Goal: Browse casually: Explore the website without a specific task or goal

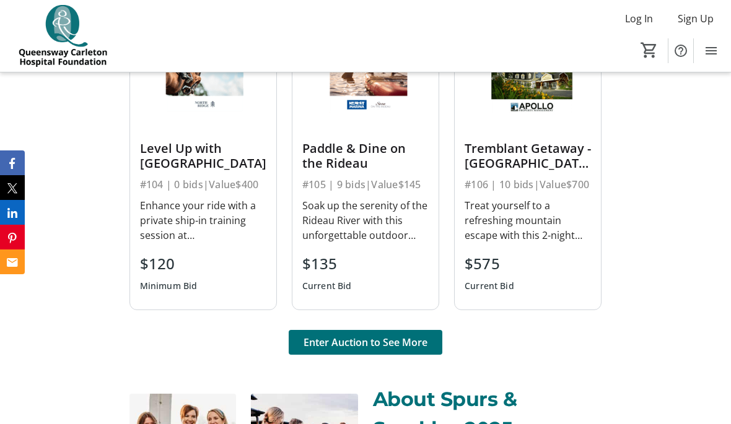
scroll to position [860, 0]
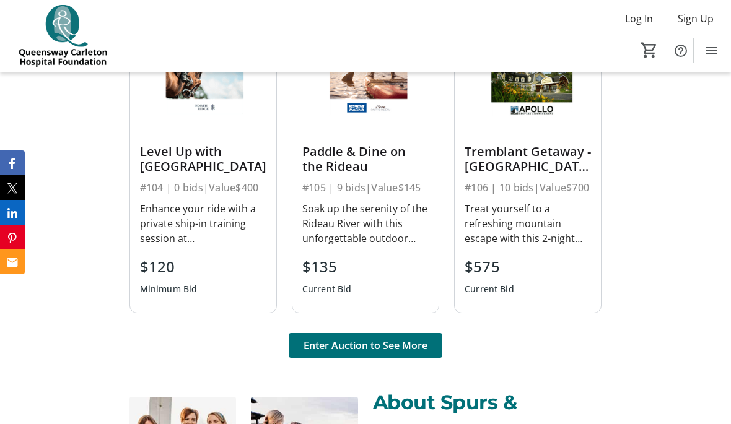
click at [330, 156] on div "Paddle & Dine on the Rideau" at bounding box center [365, 159] width 126 height 30
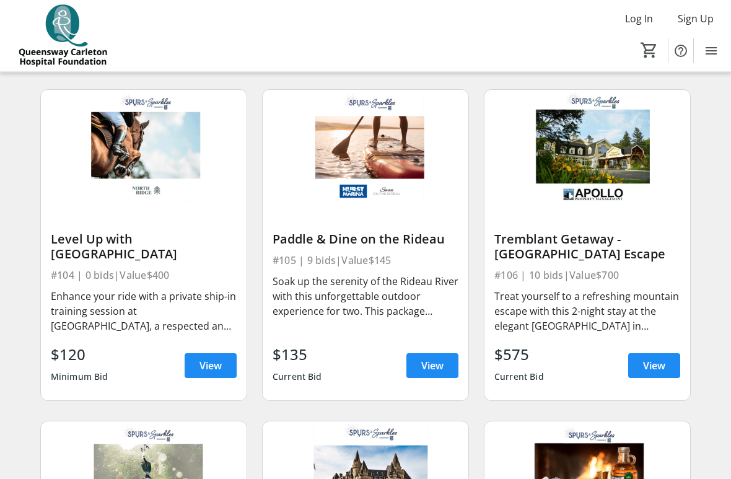
scroll to position [424, 0]
click at [428, 366] on span "View" at bounding box center [432, 365] width 22 height 15
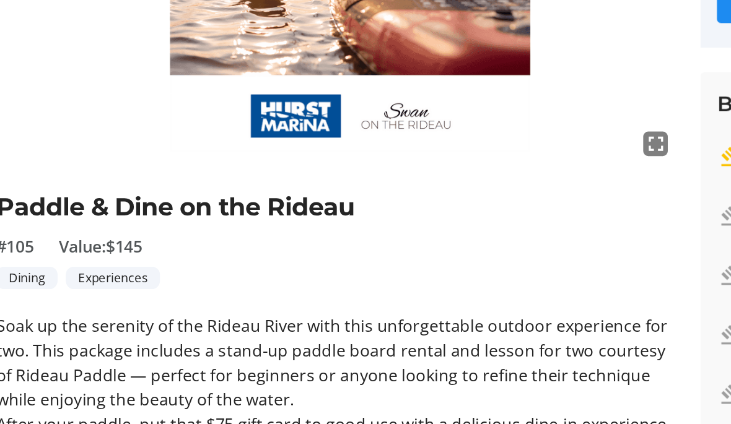
scroll to position [84, 0]
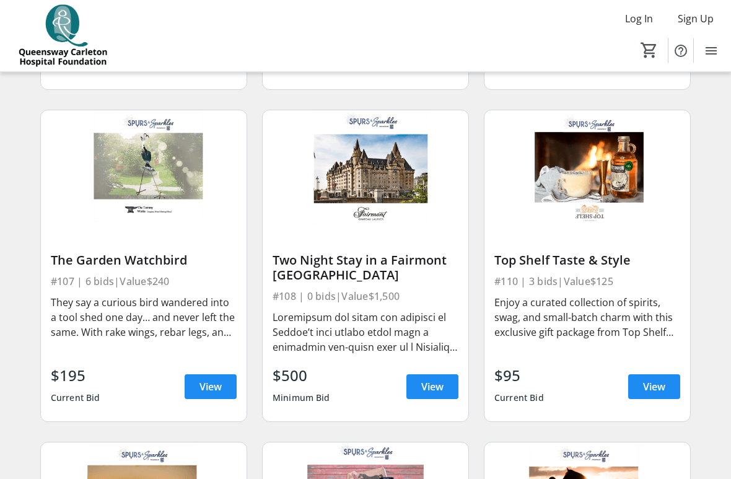
scroll to position [735, 0]
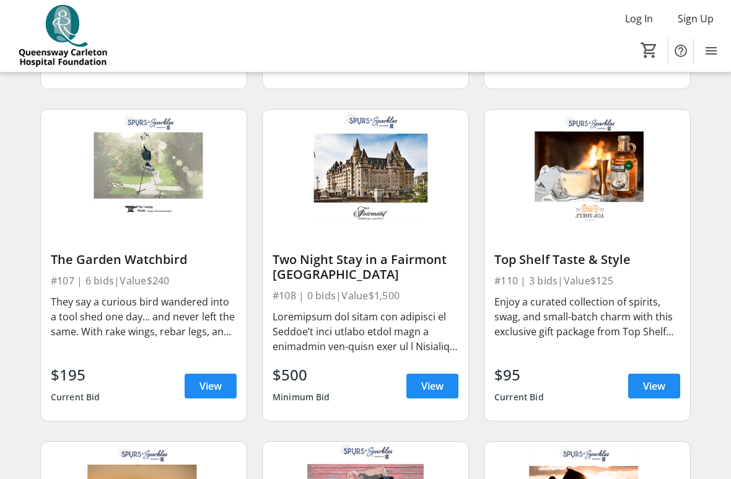
click at [427, 384] on span "View" at bounding box center [432, 385] width 22 height 15
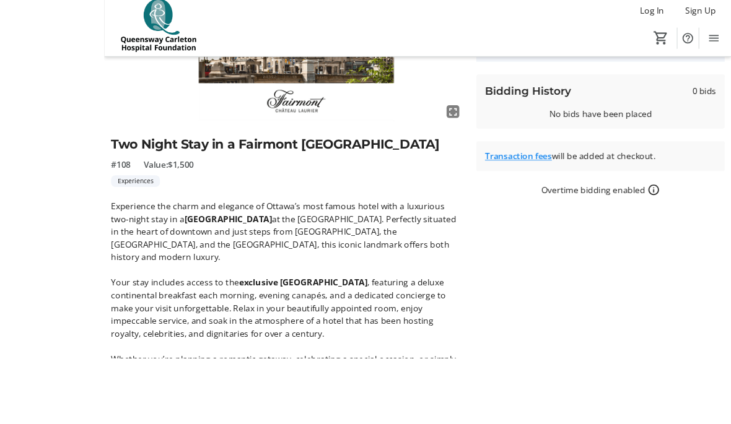
scroll to position [315, 0]
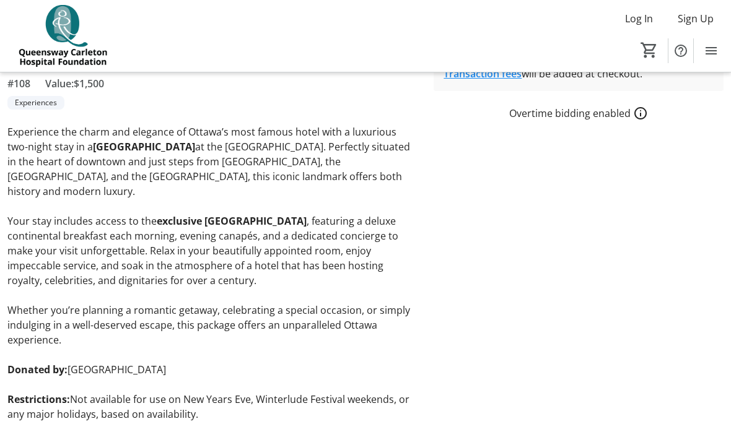
scroll to position [735, 0]
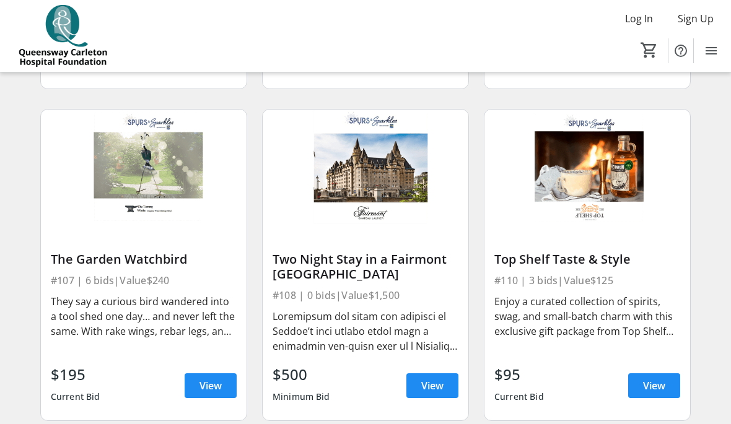
click at [660, 386] on span "View" at bounding box center [654, 385] width 22 height 15
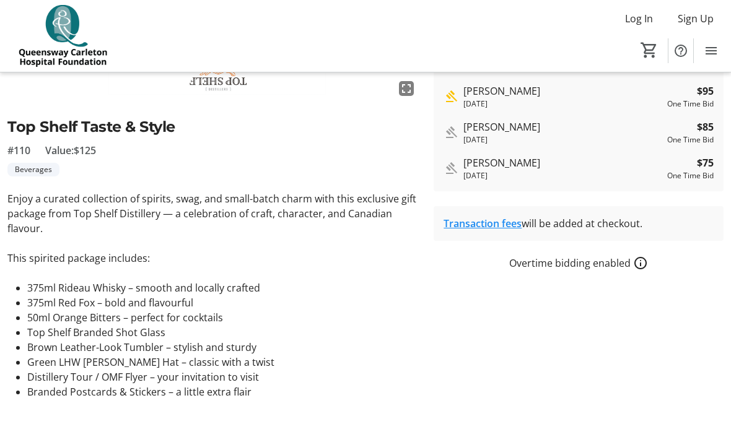
scroll to position [245, 0]
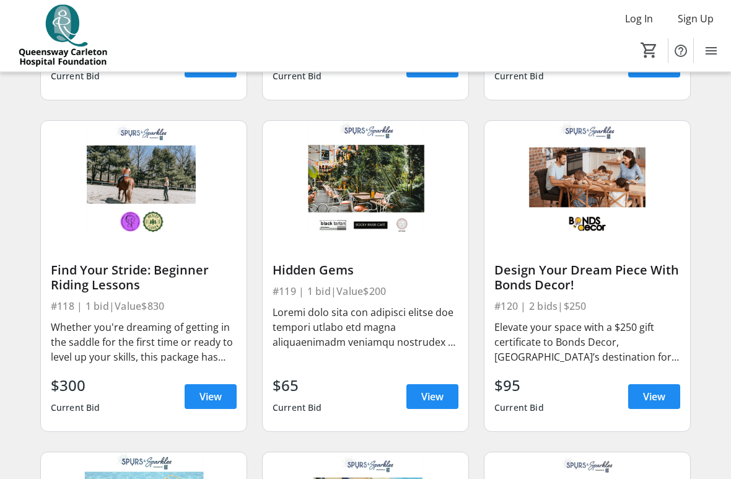
scroll to position [1719, 0]
click at [427, 396] on span "View" at bounding box center [432, 396] width 22 height 15
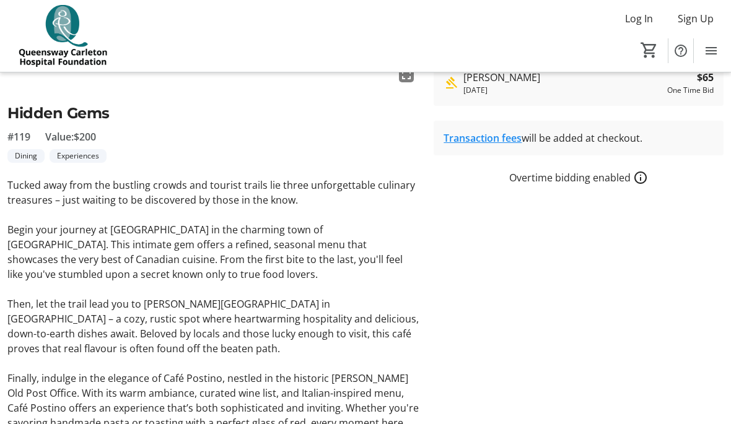
scroll to position [258, 0]
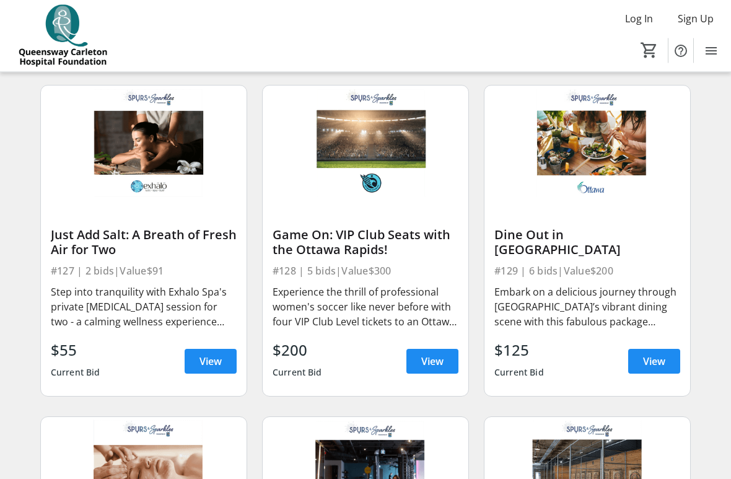
scroll to position [2750, 0]
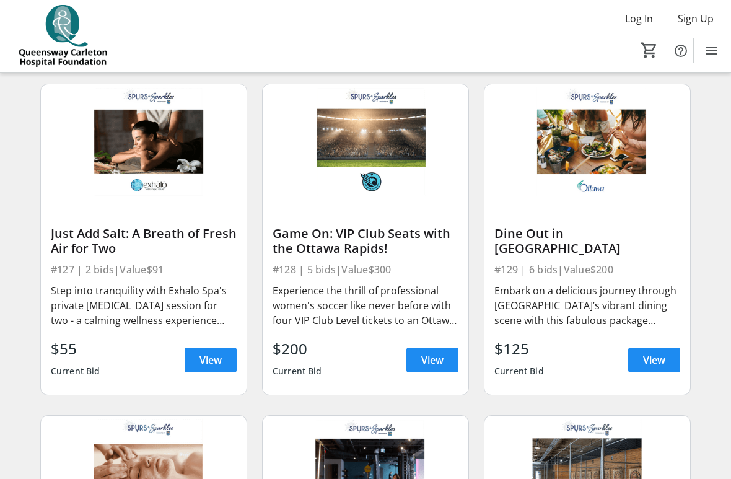
click at [655, 364] on span "View" at bounding box center [654, 359] width 22 height 15
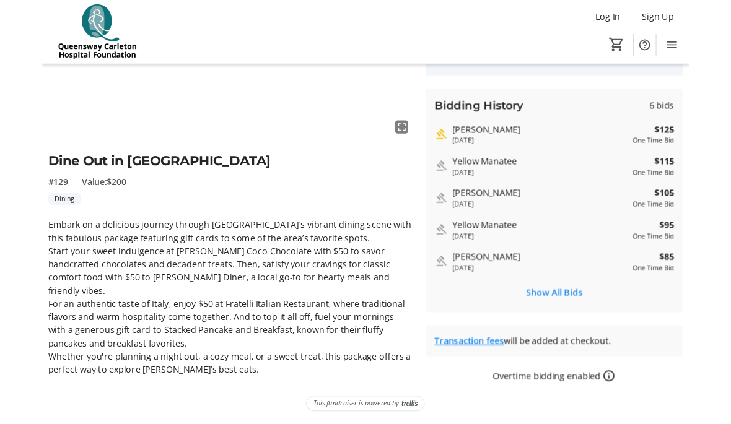
scroll to position [183, 0]
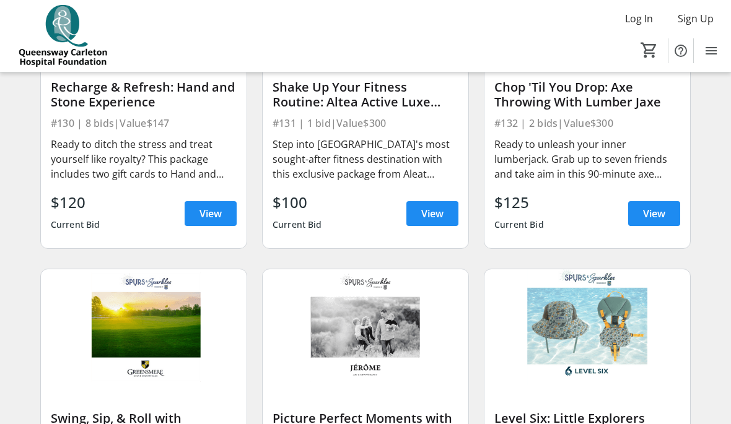
scroll to position [3225, 0]
